Goal: Information Seeking & Learning: Find specific page/section

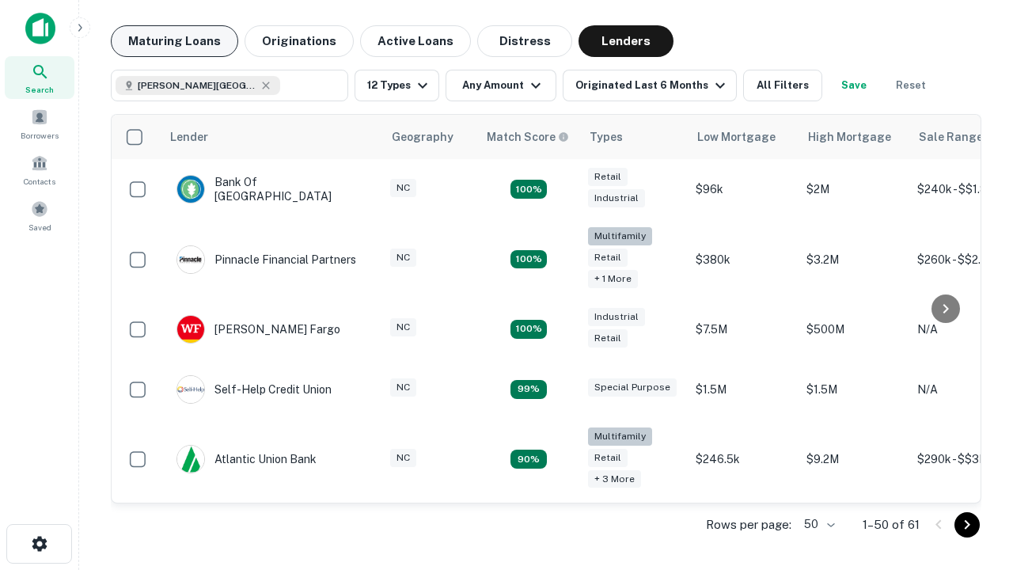
click at [174, 41] on button "Maturing Loans" at bounding box center [174, 41] width 127 height 32
